Goal: Information Seeking & Learning: Learn about a topic

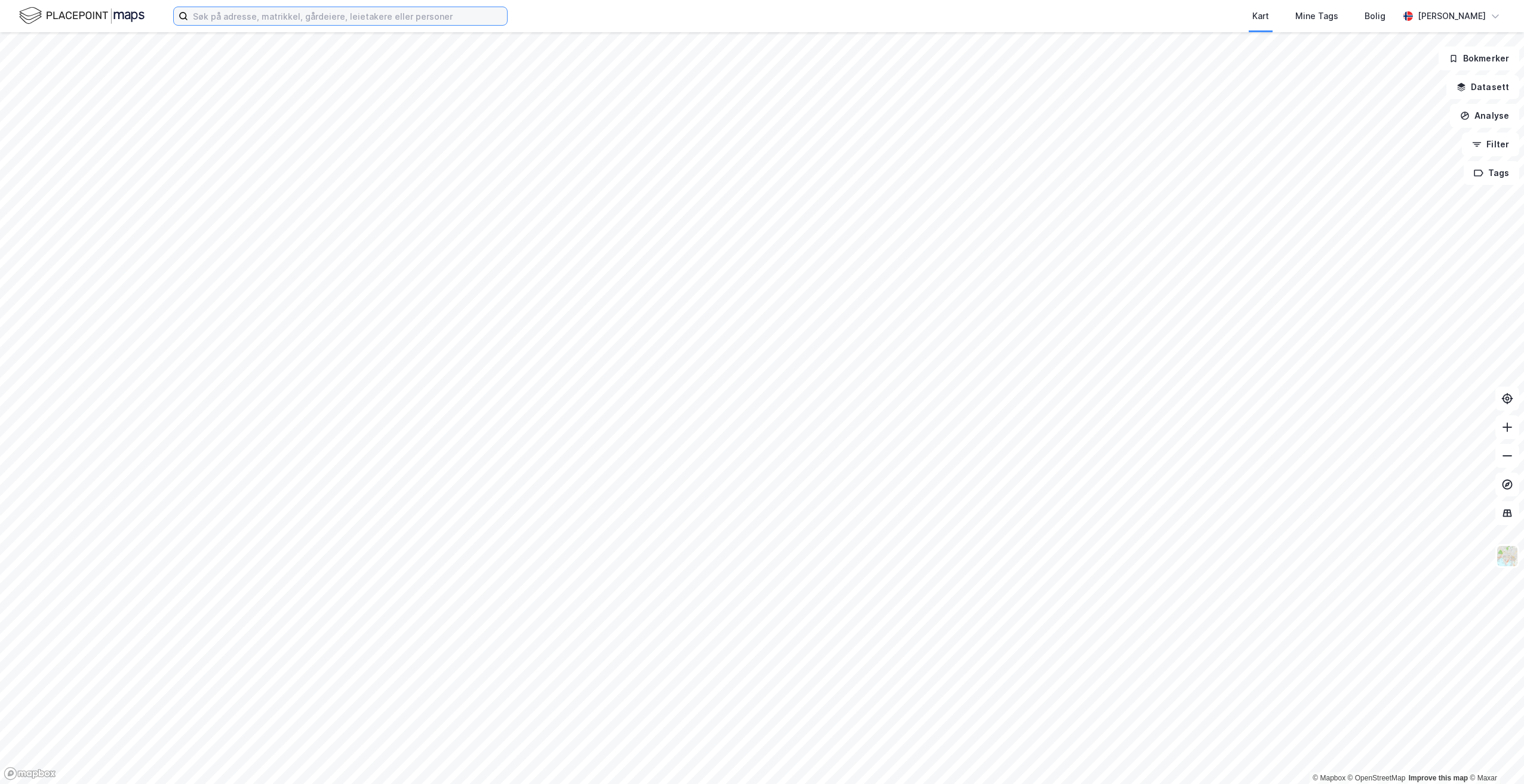
click at [210, 18] on input at bounding box center [347, 15] width 319 height 18
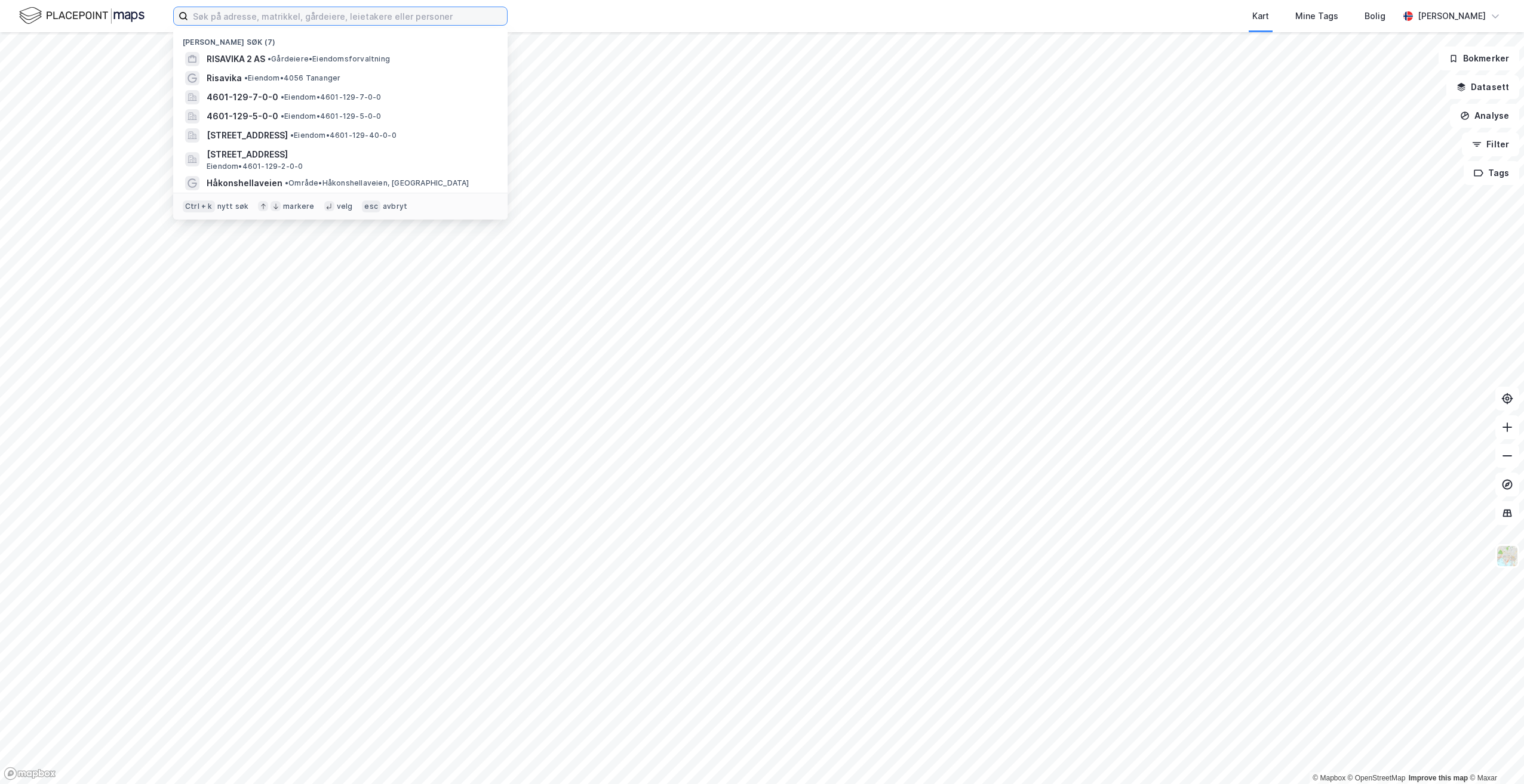
paste input "Dusavika Næringspark Eiendom ANS"
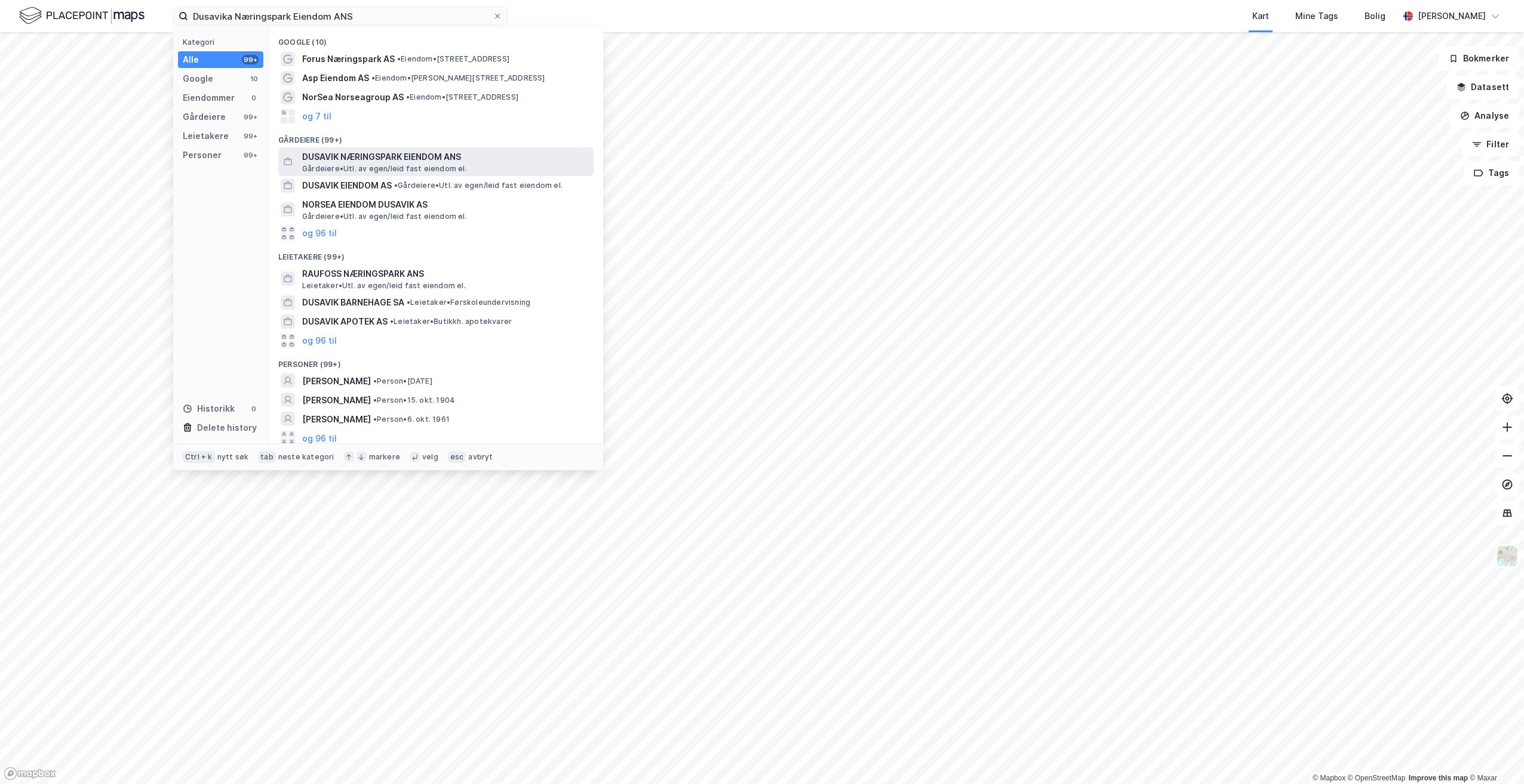
click at [393, 165] on span "Gårdeiere • Utl. av egen/leid fast eiendom el." at bounding box center [384, 168] width 165 height 9
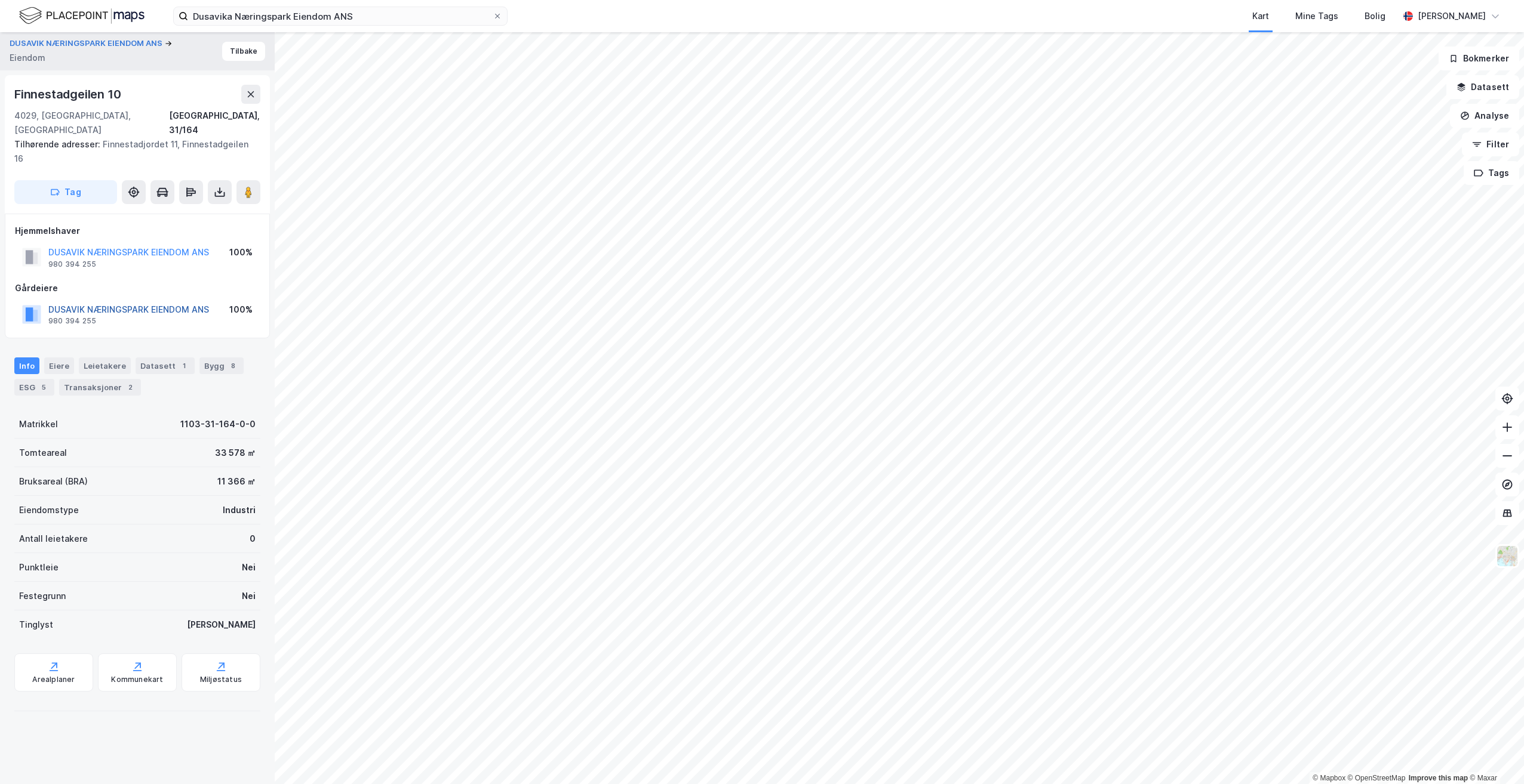
click at [0, 0] on button "DUSAVIK NÆRINGSPARK EIENDOM ANS" at bounding box center [0, 0] width 0 height 0
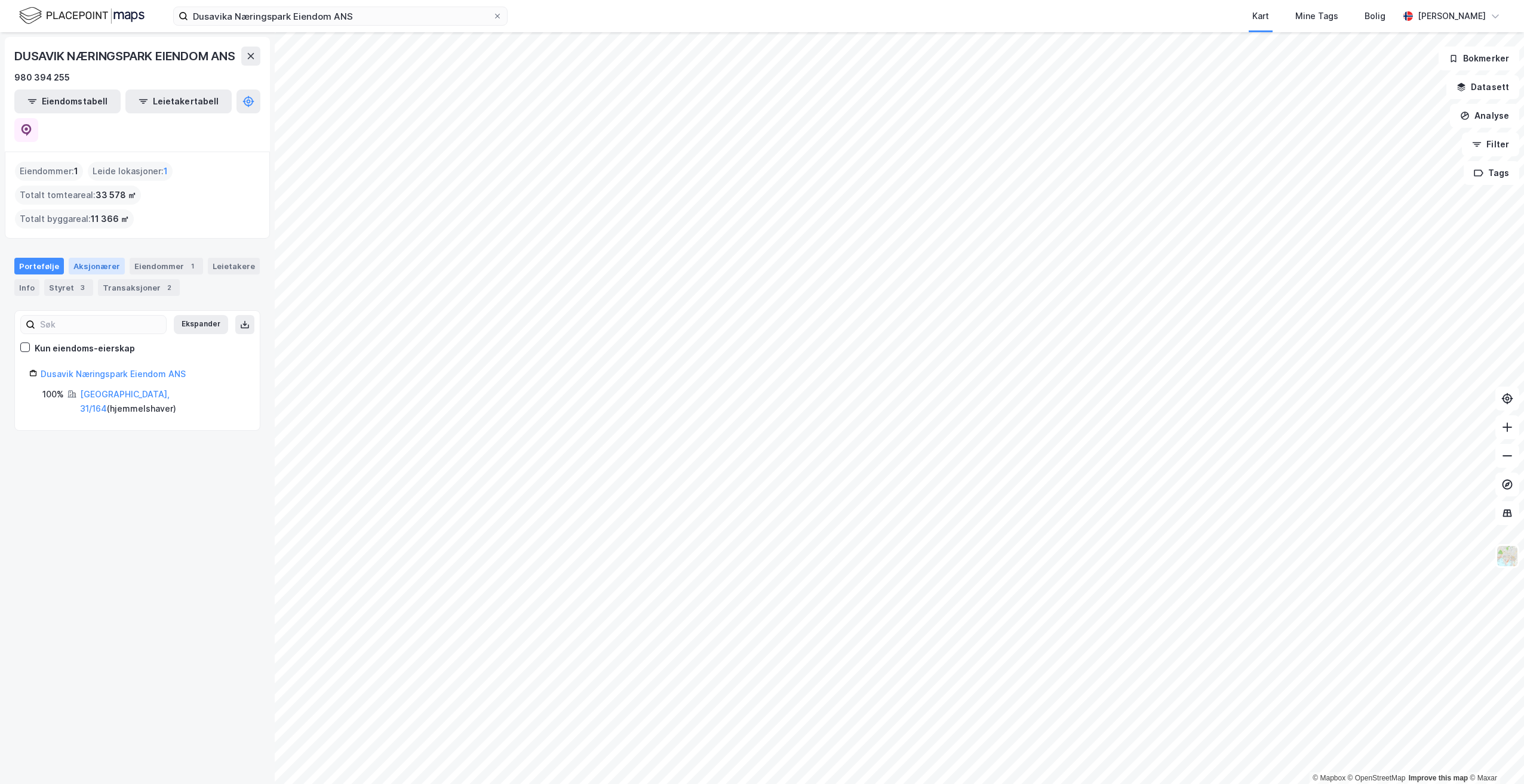
click at [104, 258] on div "Aksjonærer" at bounding box center [97, 267] width 56 height 17
click at [58, 258] on div "Portefølje" at bounding box center [39, 267] width 50 height 17
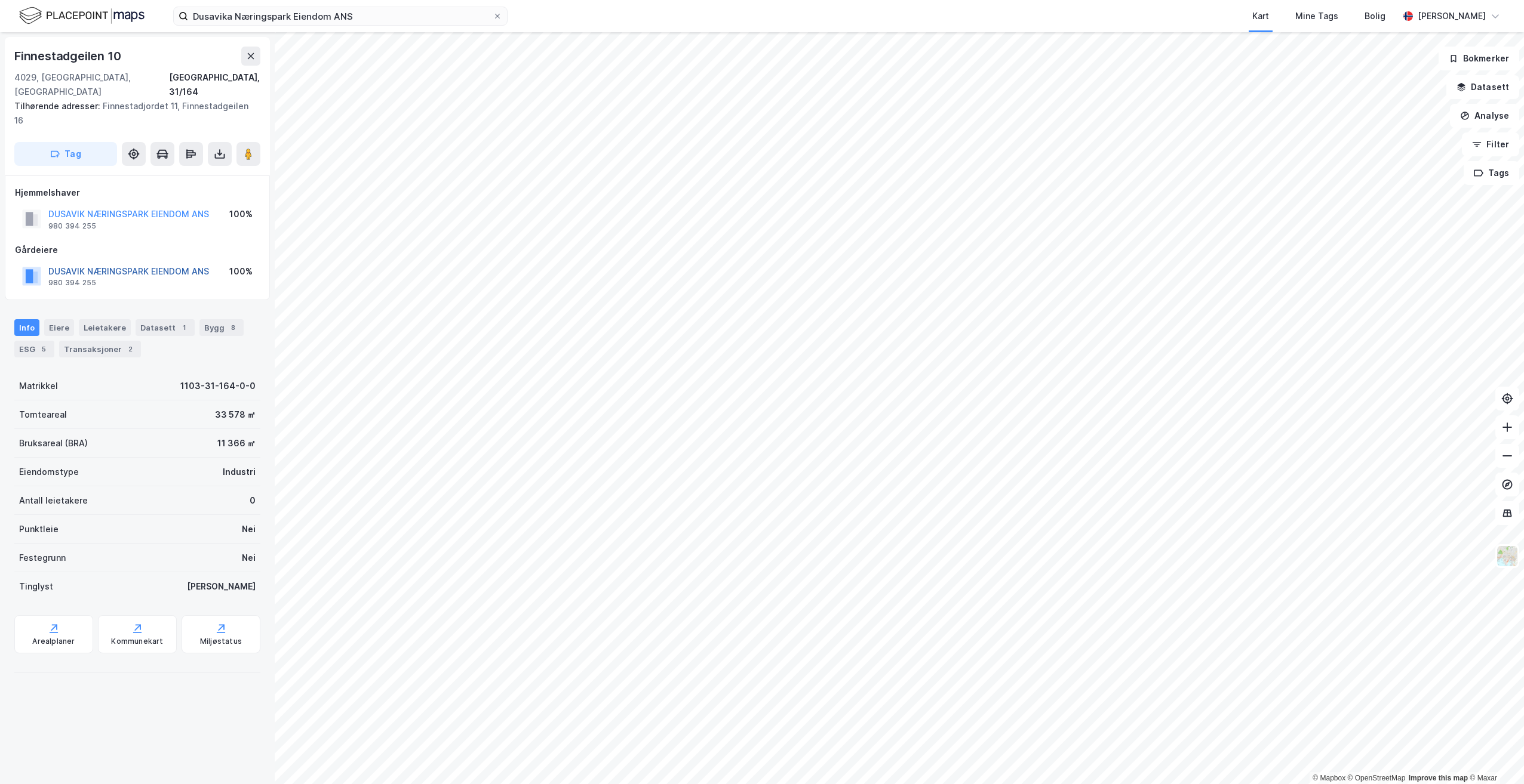
click at [0, 0] on button "DUSAVIK NÆRINGSPARK EIENDOM ANS" at bounding box center [0, 0] width 0 height 0
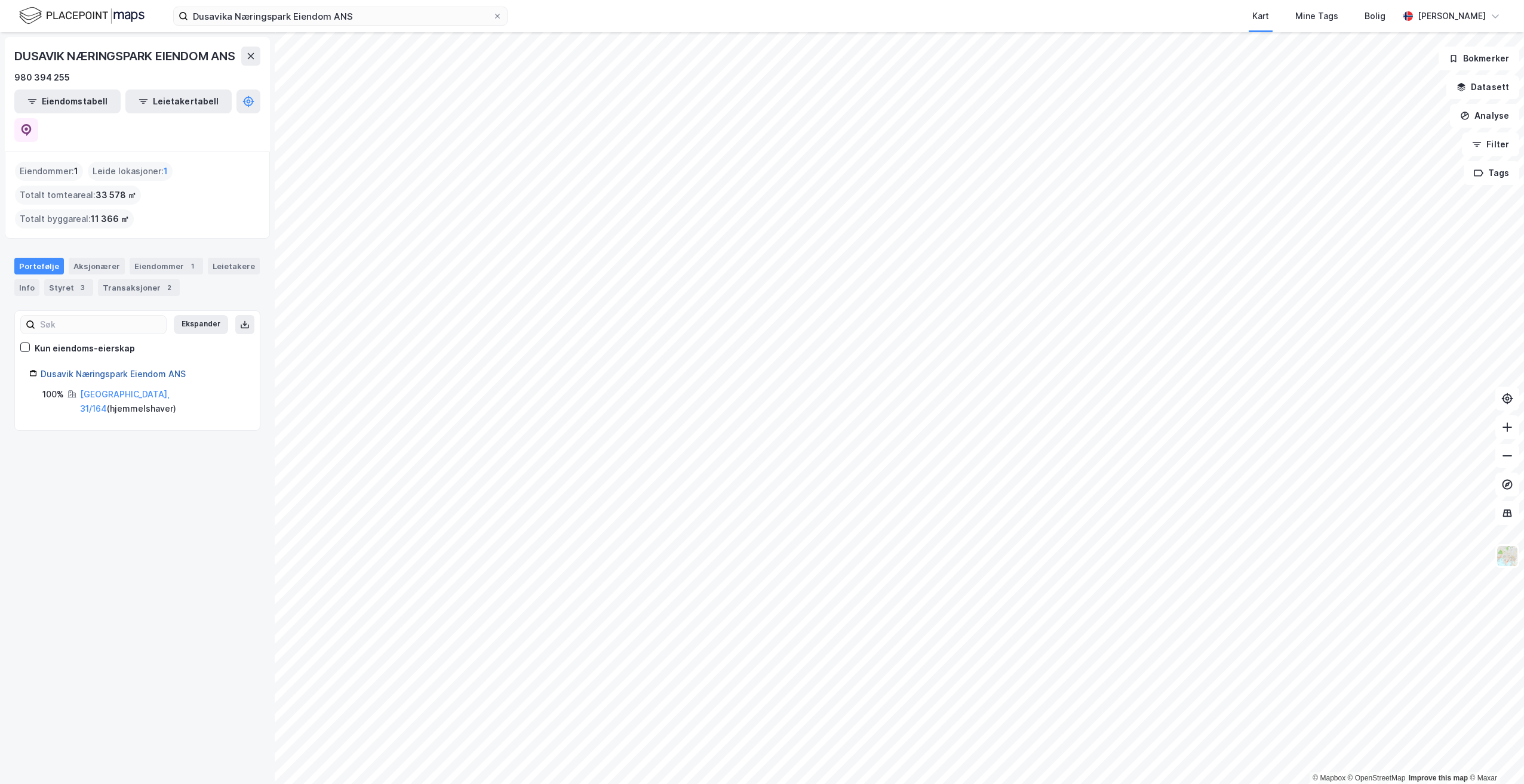
click at [115, 368] on link "Dusavik Næringspark Eiendom ANS" at bounding box center [113, 374] width 145 height 10
drag, startPoint x: 185, startPoint y: 344, endPoint x: 41, endPoint y: 345, distance: 144.0
click at [41, 367] on div "Dusavik Næringspark Eiendom ANS" at bounding box center [142, 374] width 204 height 15
copy link "Dusavik Næringspark Eiendom ANS"
click at [255, 61] on icon at bounding box center [251, 56] width 9 height 9
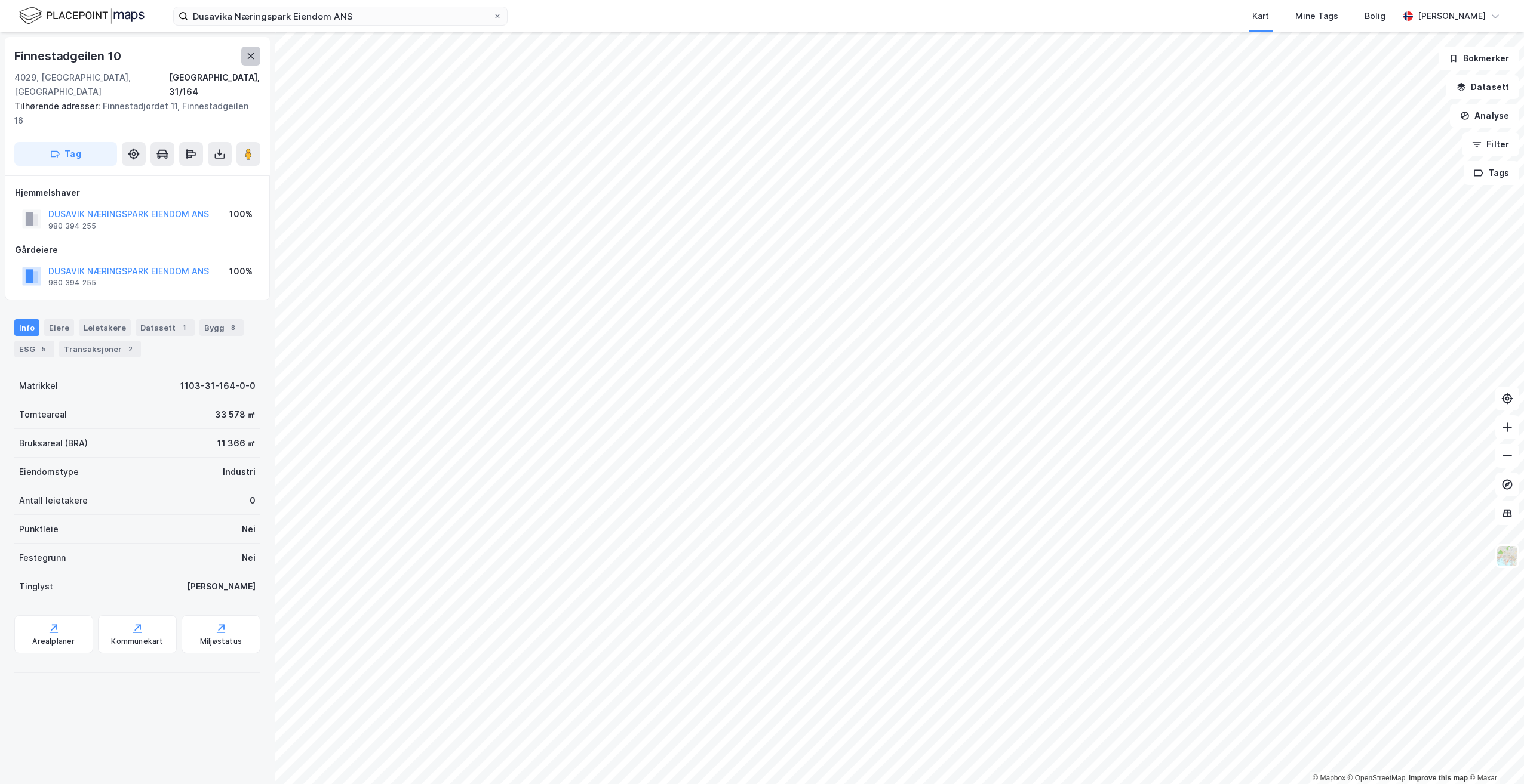
click at [248, 62] on button at bounding box center [251, 56] width 19 height 19
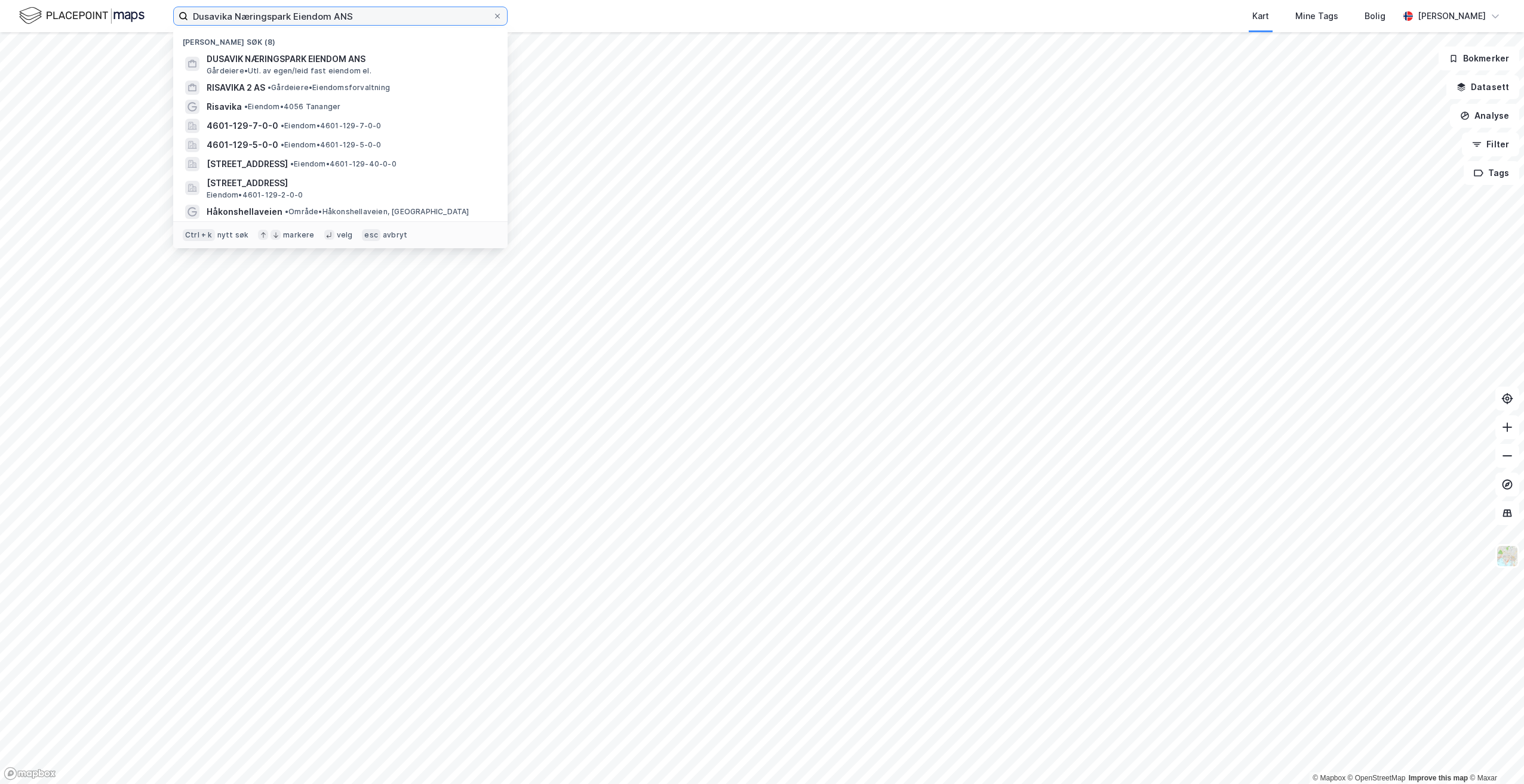
drag, startPoint x: 375, startPoint y: 23, endPoint x: 84, endPoint y: -3, distance: 292.2
click at [84, 0] on html "Dusavika Næringspark Eiendom ANS Nylige søk (8) DUSAVIK NÆRINGSPARK EIENDOM ANS…" at bounding box center [762, 392] width 1524 height 784
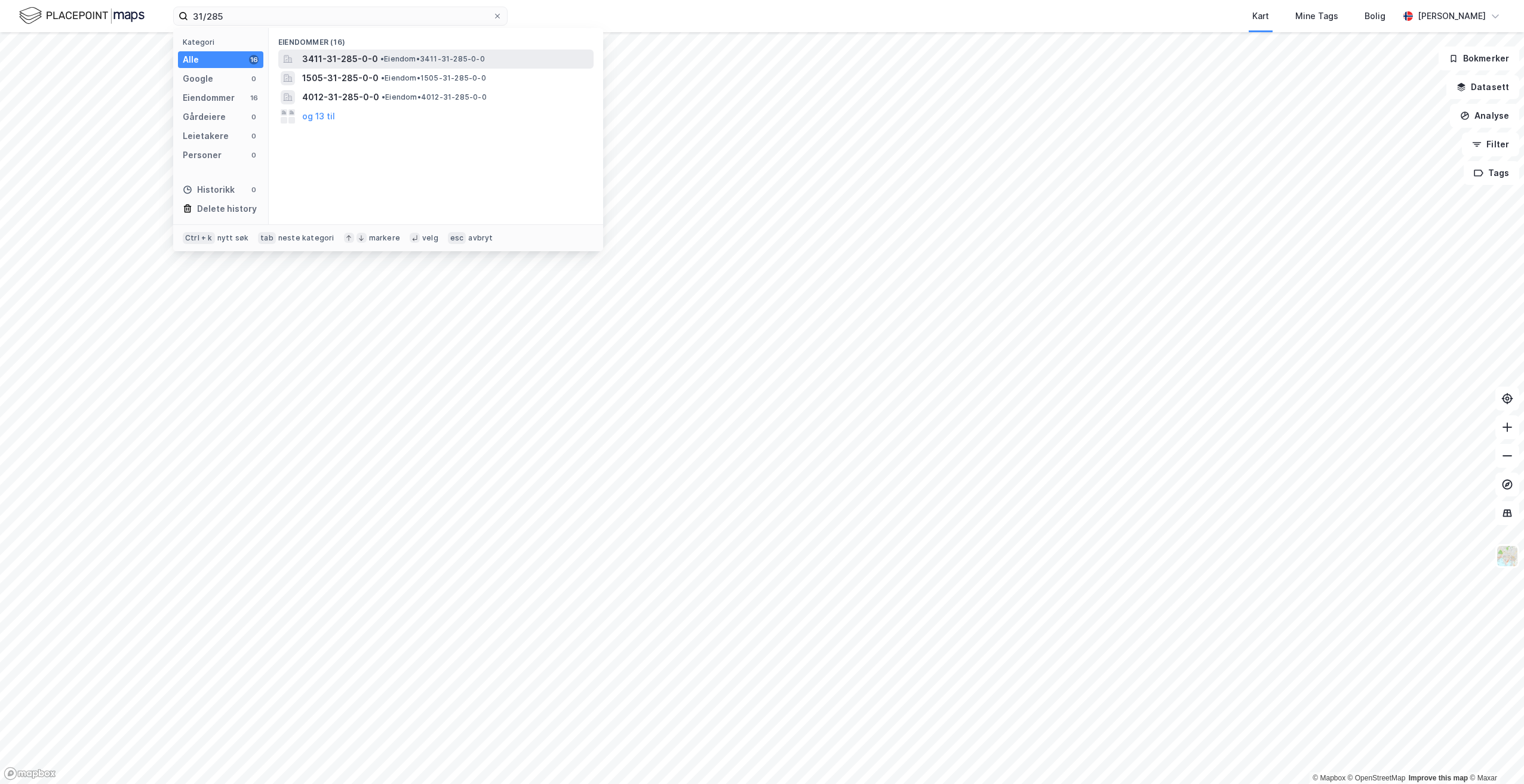
click at [432, 63] on span "• Eiendom • 3411-31-285-0-0" at bounding box center [433, 59] width 104 height 9
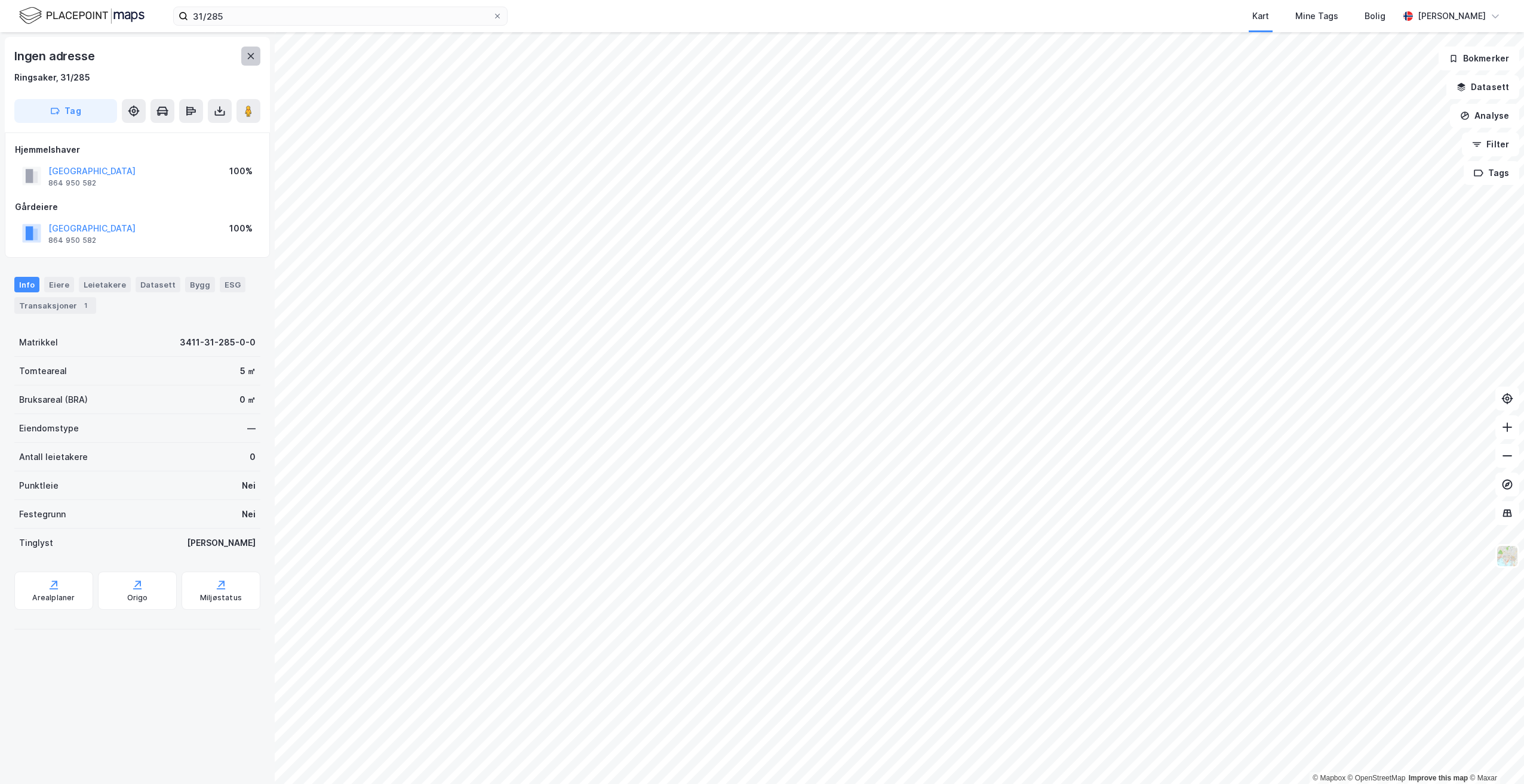
click at [248, 52] on icon at bounding box center [251, 56] width 9 height 9
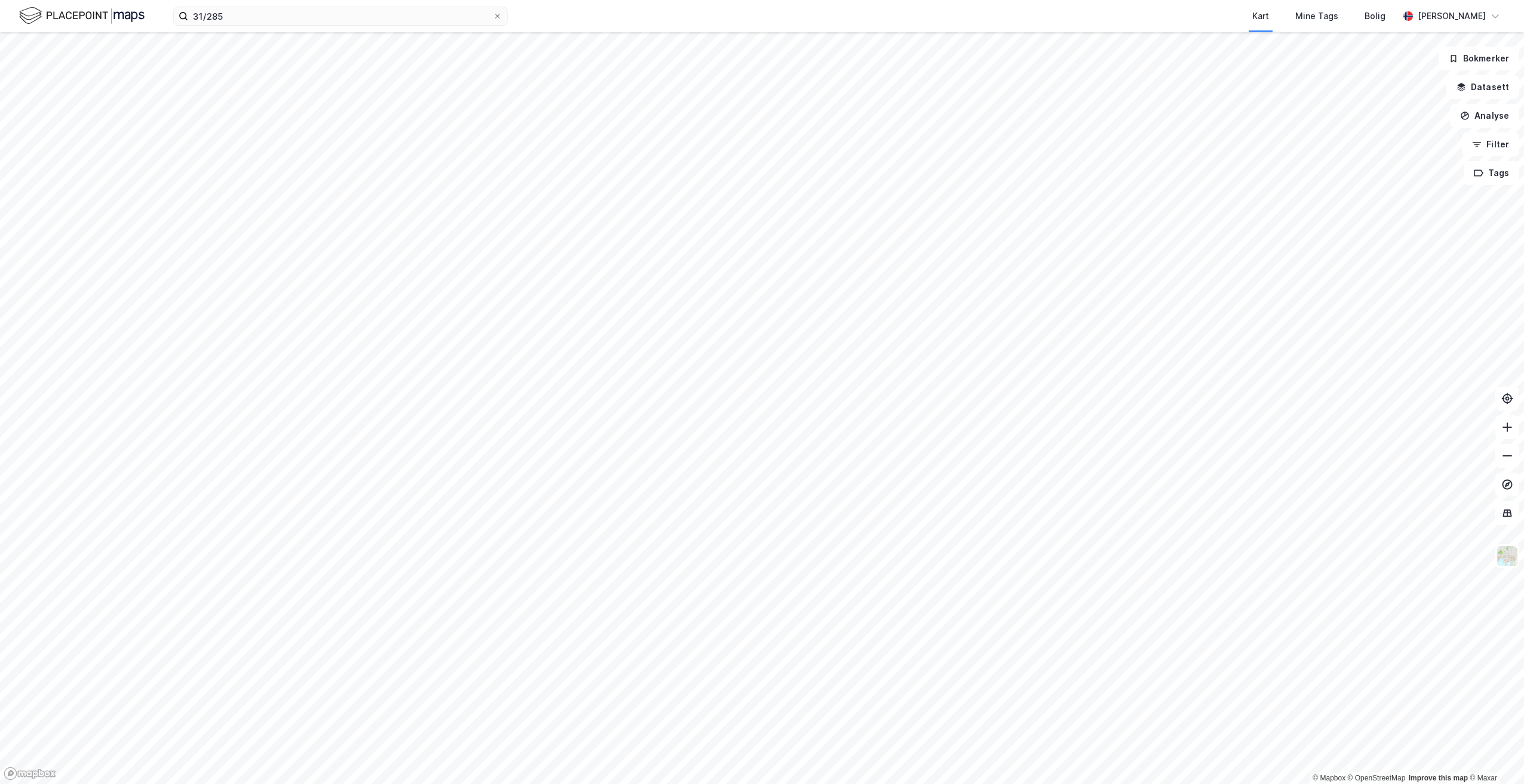
click at [251, 27] on div "31/285 Kart Mine Tags Bolig [PERSON_NAME]" at bounding box center [762, 16] width 1524 height 32
click at [254, 18] on input "31/285" at bounding box center [340, 15] width 304 height 18
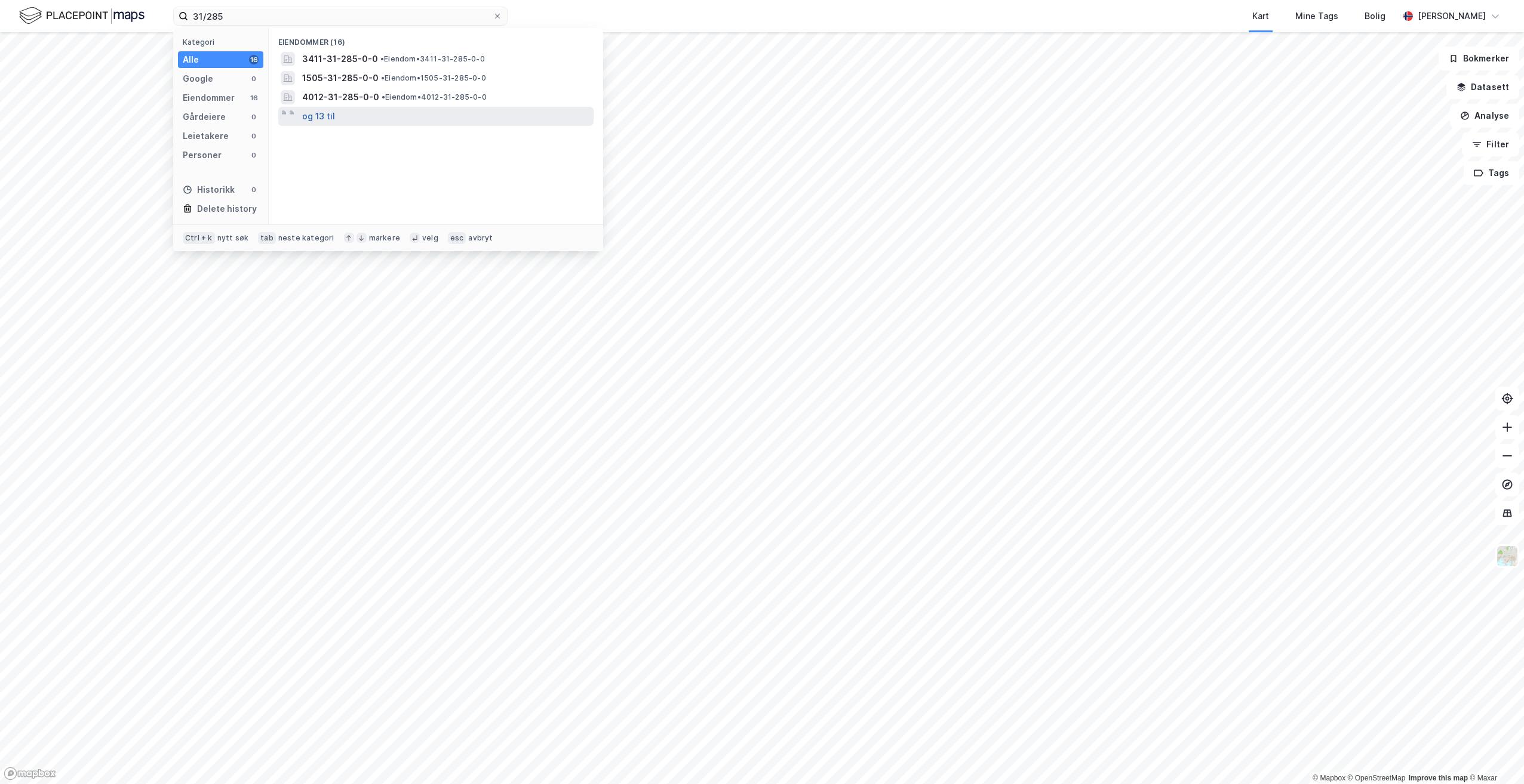
click at [312, 117] on button "og 13 til" at bounding box center [318, 116] width 32 height 15
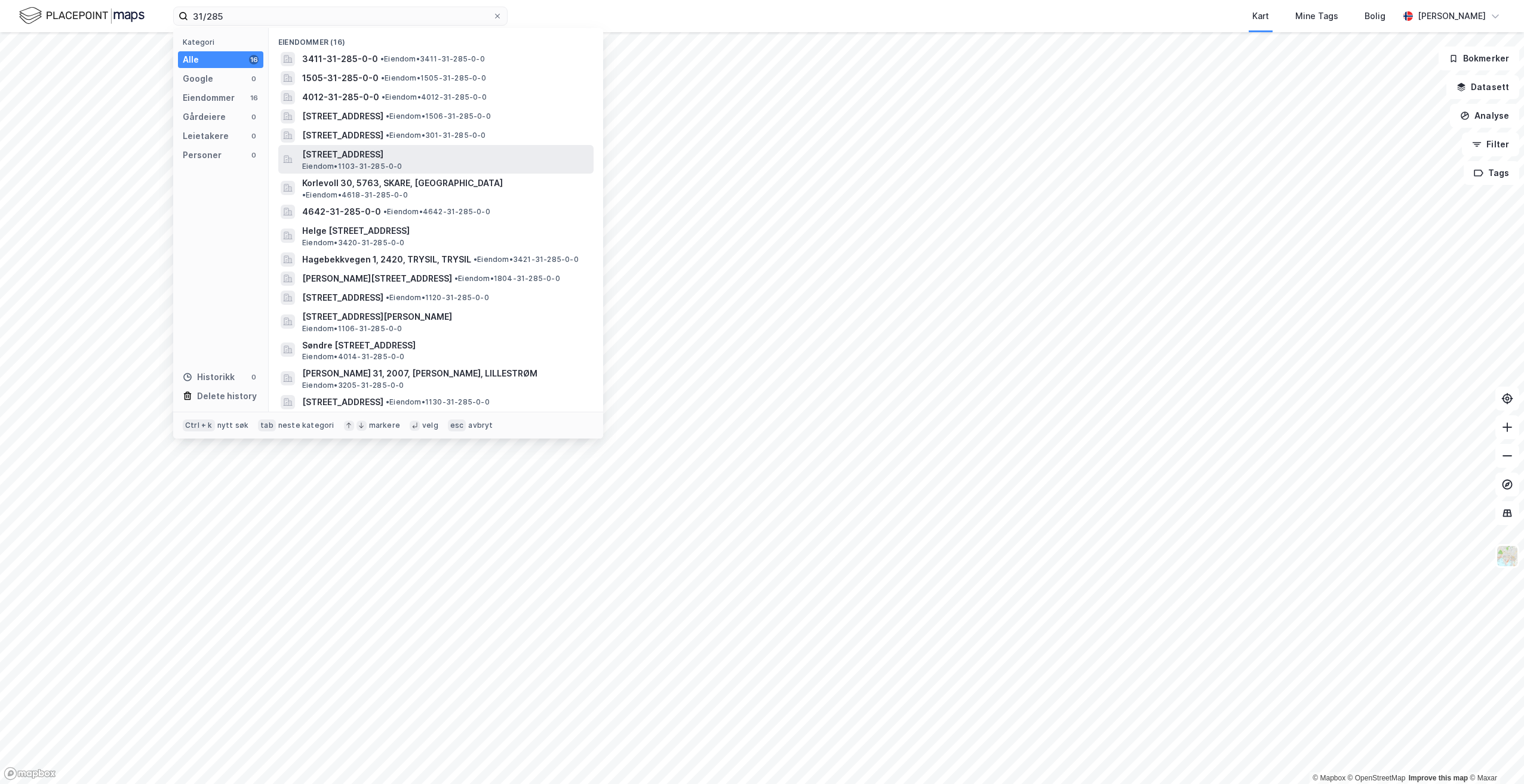
click at [493, 152] on span "[STREET_ADDRESS]" at bounding box center [445, 154] width 286 height 15
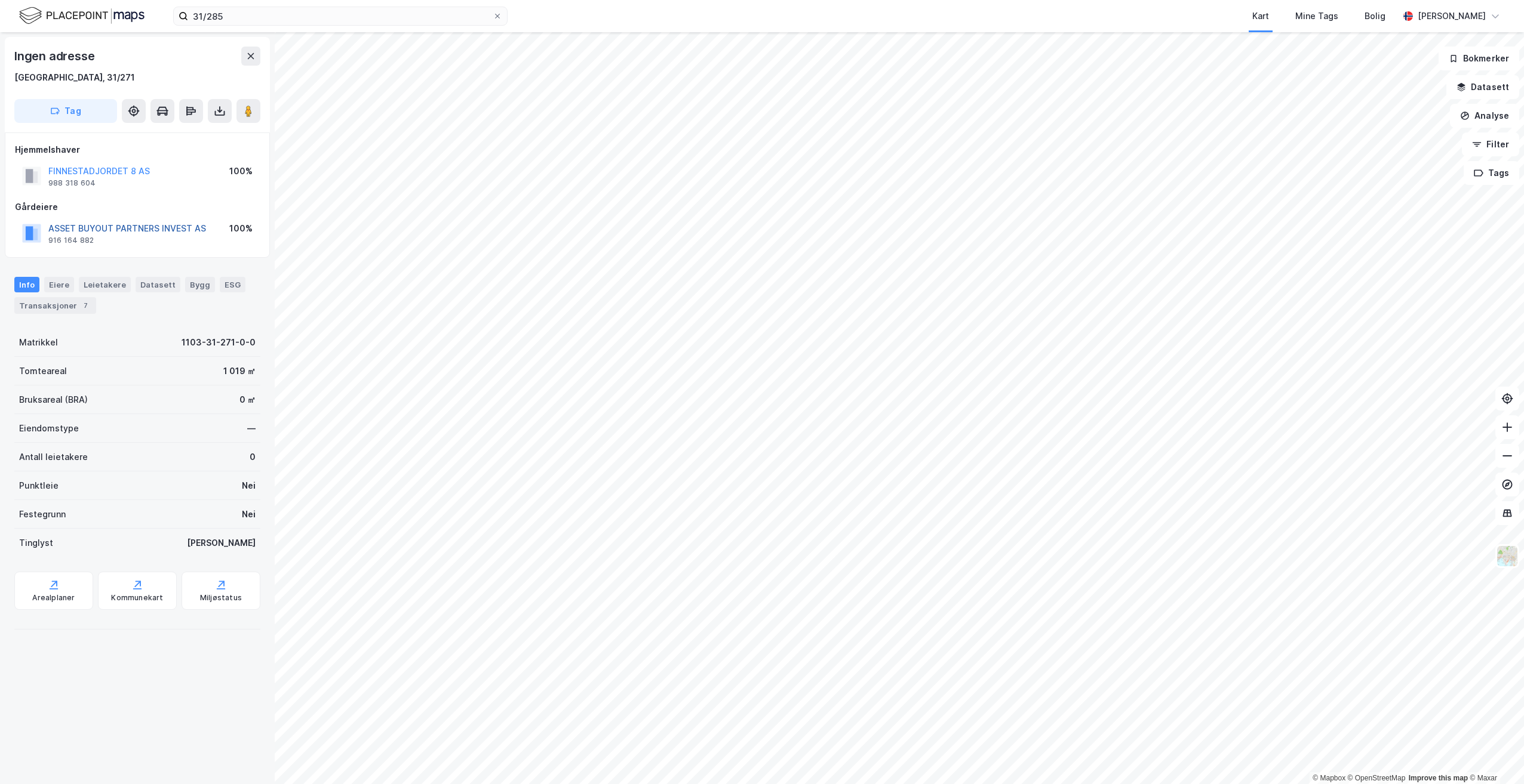
click at [0, 0] on button "ASSET BUYOUT PARTNERS INVEST AS" at bounding box center [0, 0] width 0 height 0
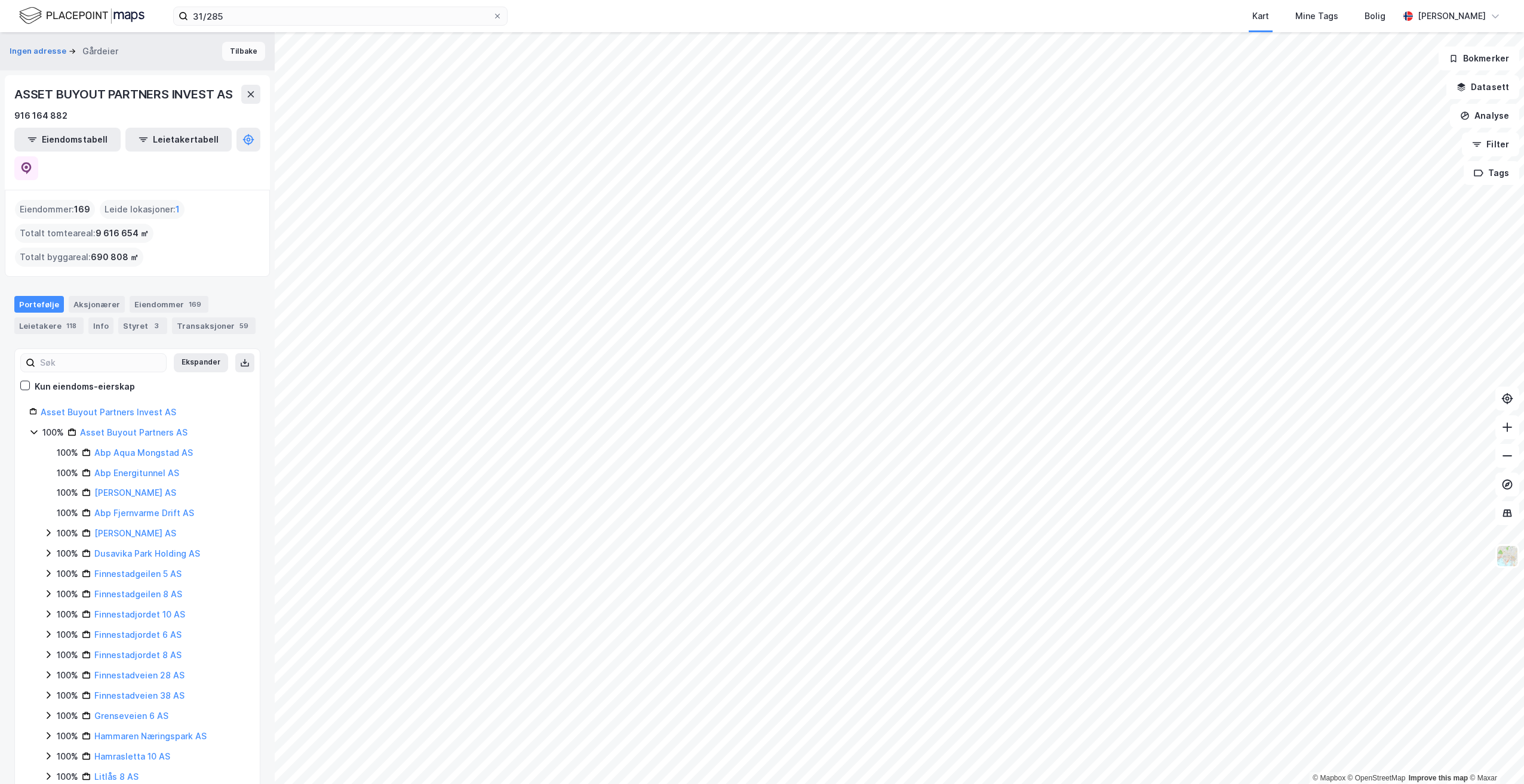
click at [231, 50] on button "Tilbake" at bounding box center [244, 51] width 43 height 19
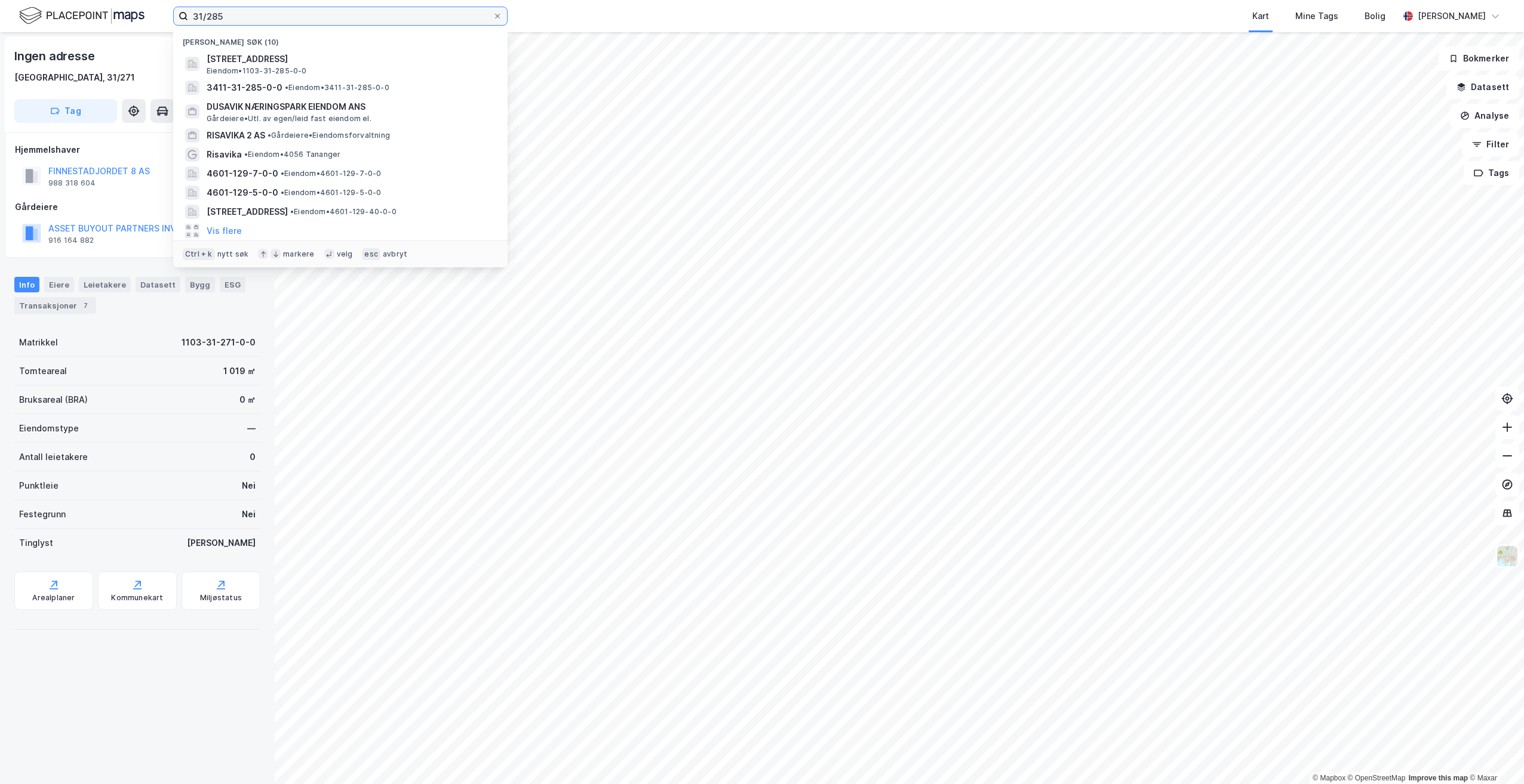
drag, startPoint x: 240, startPoint y: 19, endPoint x: 191, endPoint y: 17, distance: 49.0
click at [191, 17] on input "31/285" at bounding box center [340, 15] width 304 height 18
paste input "10/218"
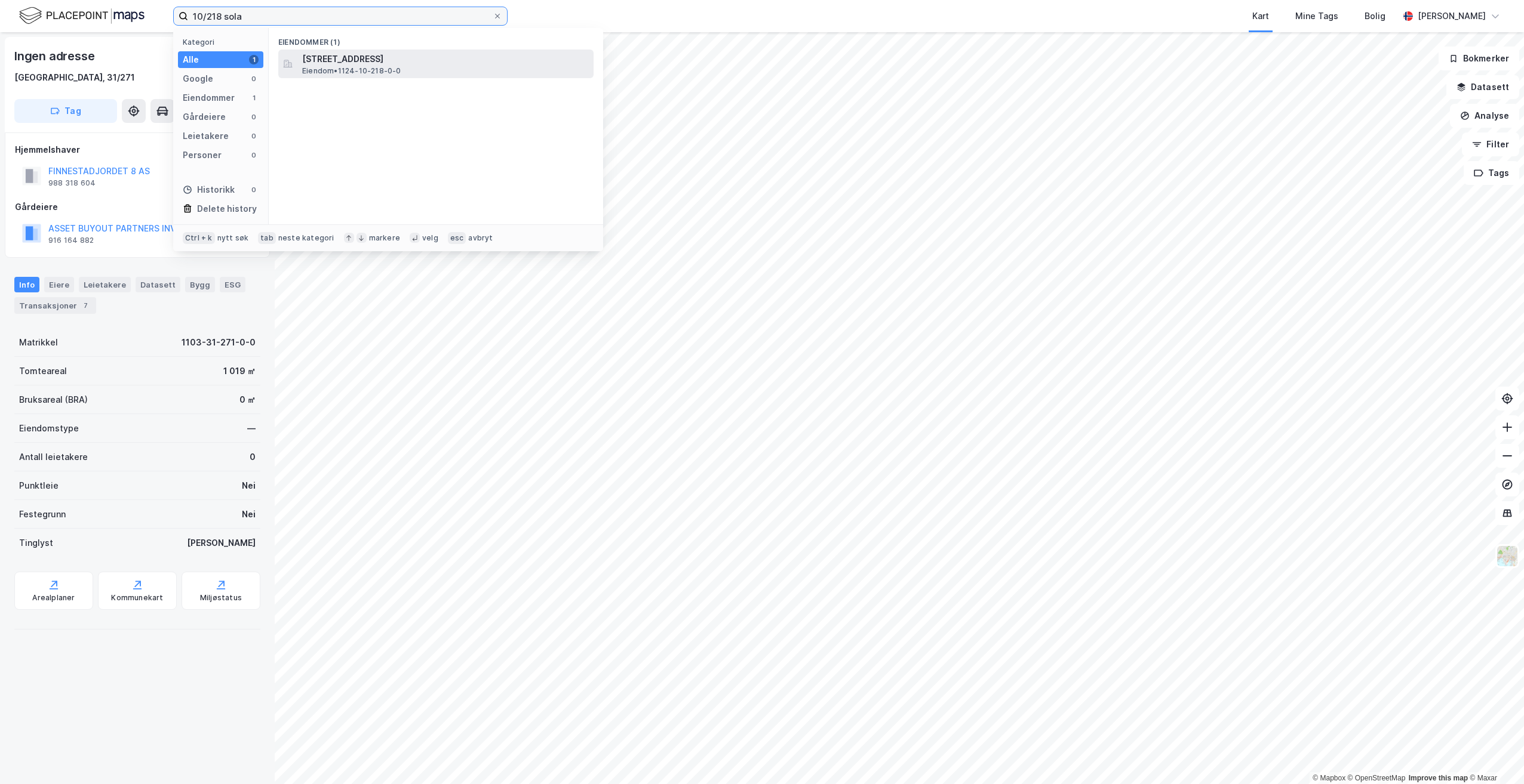
type input "10/218 sola"
click at [456, 67] on div "[STREET_ADDRESS] • 1124-10-218-0-0" at bounding box center [446, 64] width 289 height 24
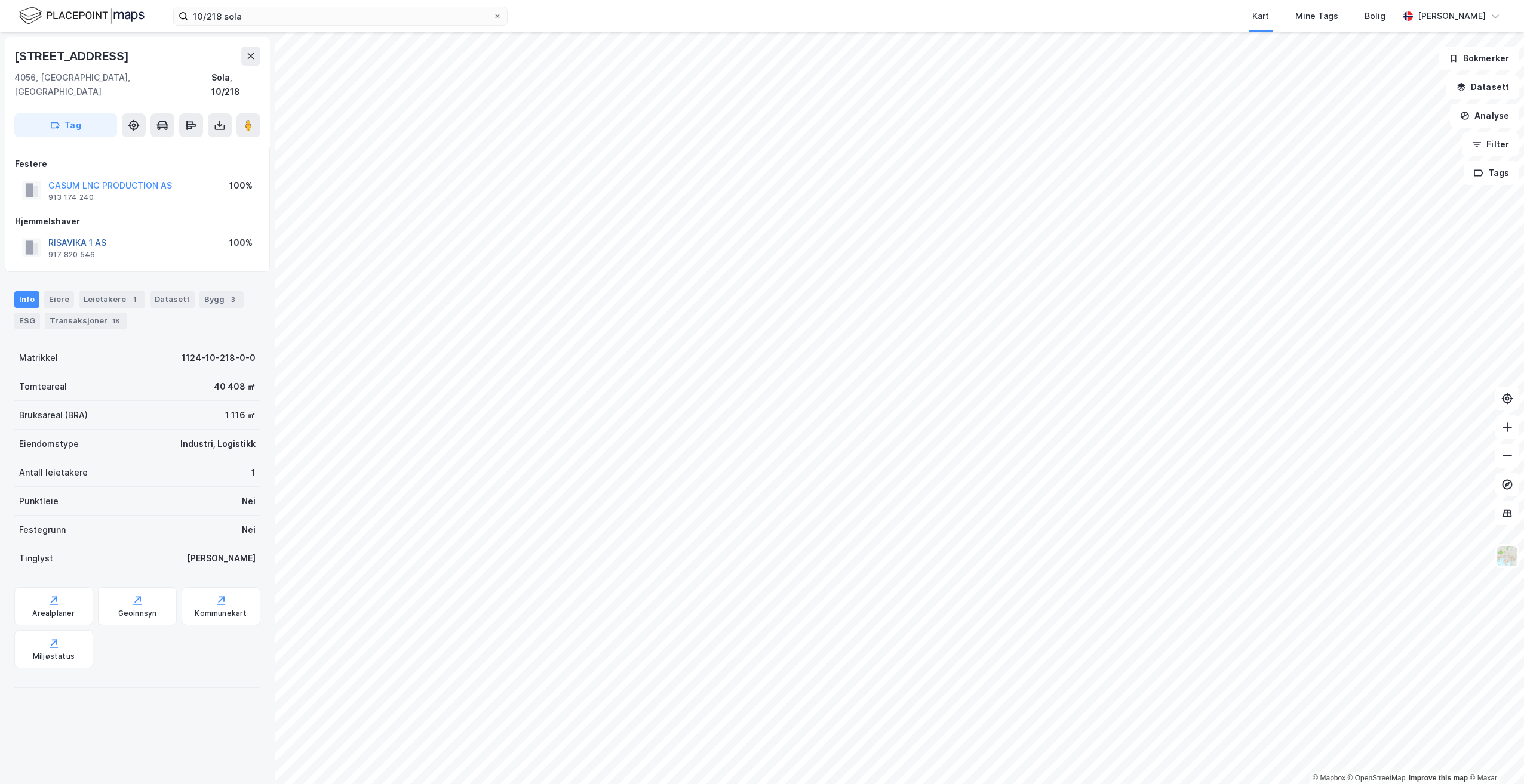
click at [0, 0] on button "RISAVIKA 1 AS" at bounding box center [0, 0] width 0 height 0
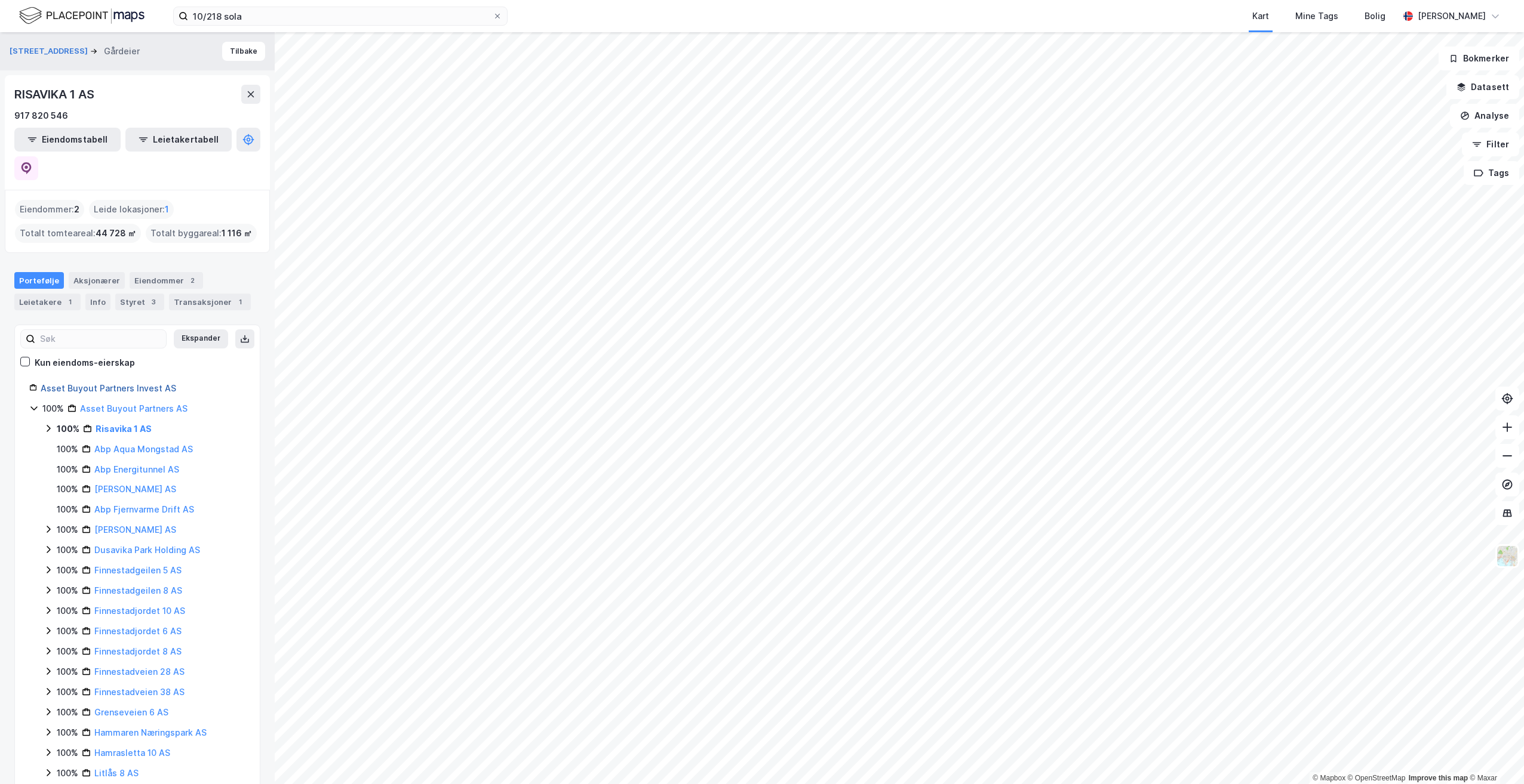
click at [138, 383] on link "Asset Buyout Partners Invest AS" at bounding box center [108, 388] width 135 height 10
